Goal: Navigation & Orientation: Find specific page/section

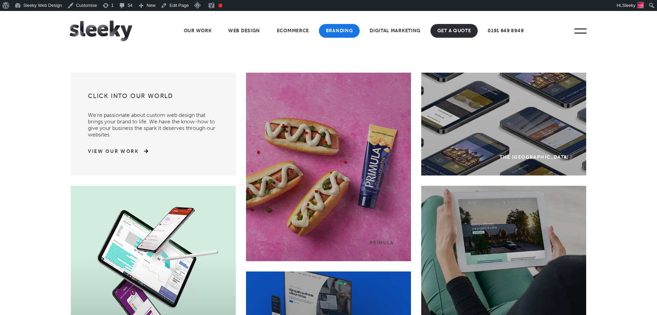
click at [335, 26] on link "Branding" at bounding box center [339, 31] width 41 height 14
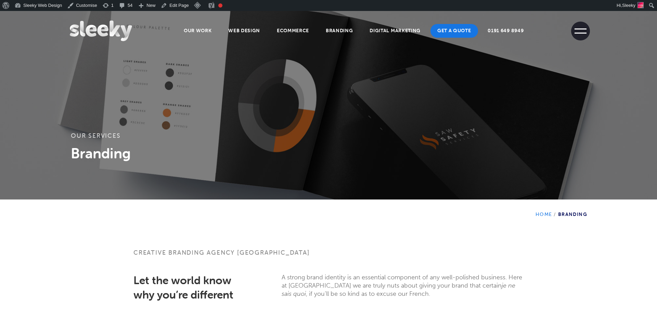
click at [576, 33] on span at bounding box center [581, 33] width 12 height 1
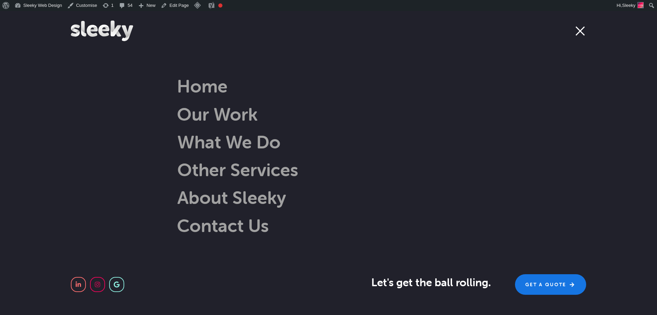
click at [580, 34] on span at bounding box center [580, 31] width 19 height 19
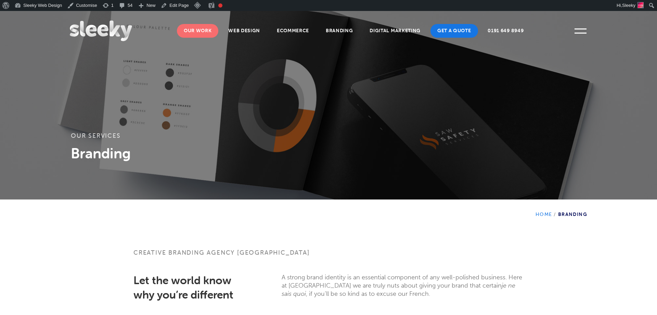
click at [187, 31] on link "Our Work" at bounding box center [198, 31] width 42 height 14
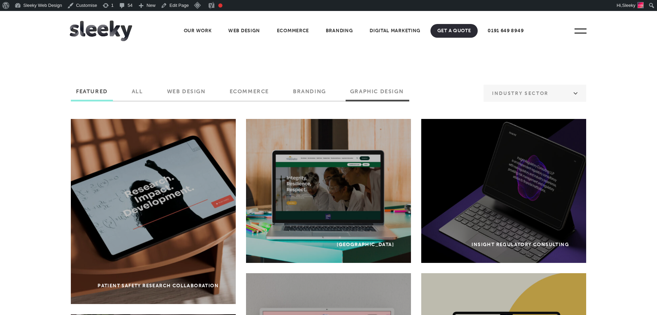
click at [380, 91] on label "Graphic Design" at bounding box center [377, 94] width 64 height 12
click at [0, 0] on input "Graphic Design" at bounding box center [0, 0] width 0 height 0
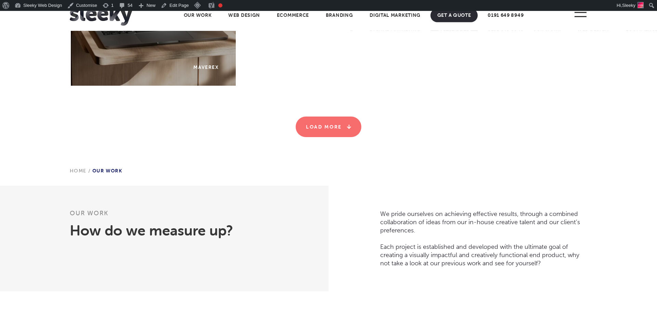
scroll to position [205, 0]
